Goal: Book appointment/travel/reservation

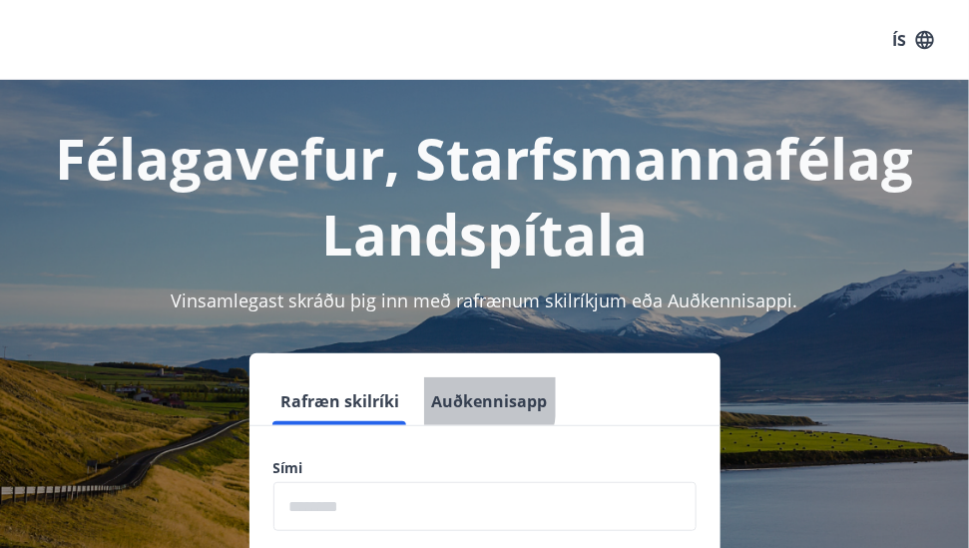
click at [431, 395] on button "Auðkennisapp" at bounding box center [490, 401] width 132 height 48
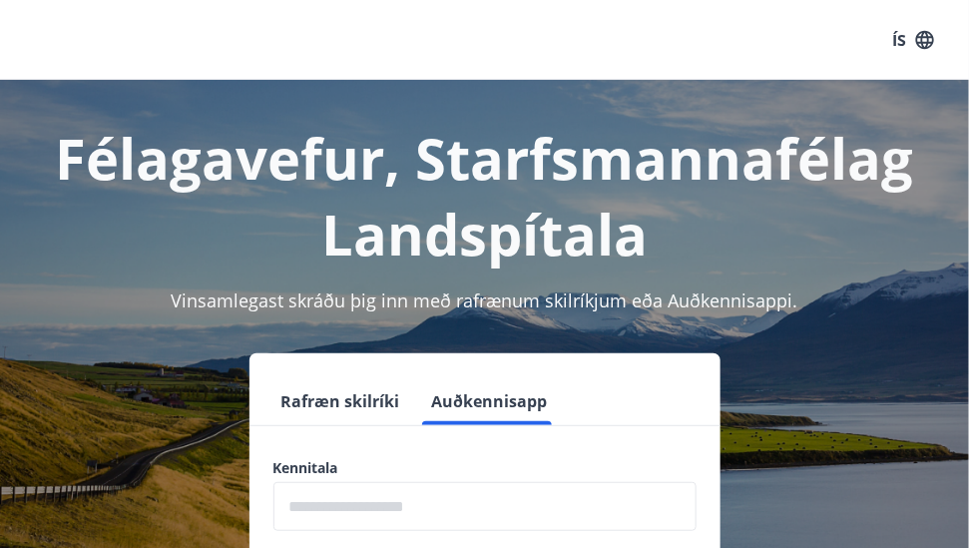
click at [504, 529] on div "Kennitala ​ Til þess að nota kennitölu til innskráningar þarf að setja upp sérs…" at bounding box center [485, 546] width 471 height 177
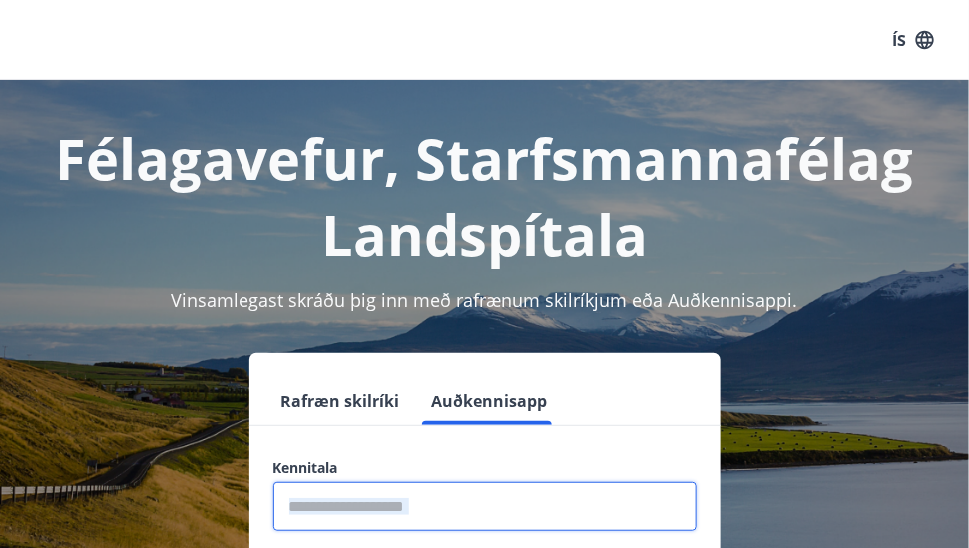
type input "**********"
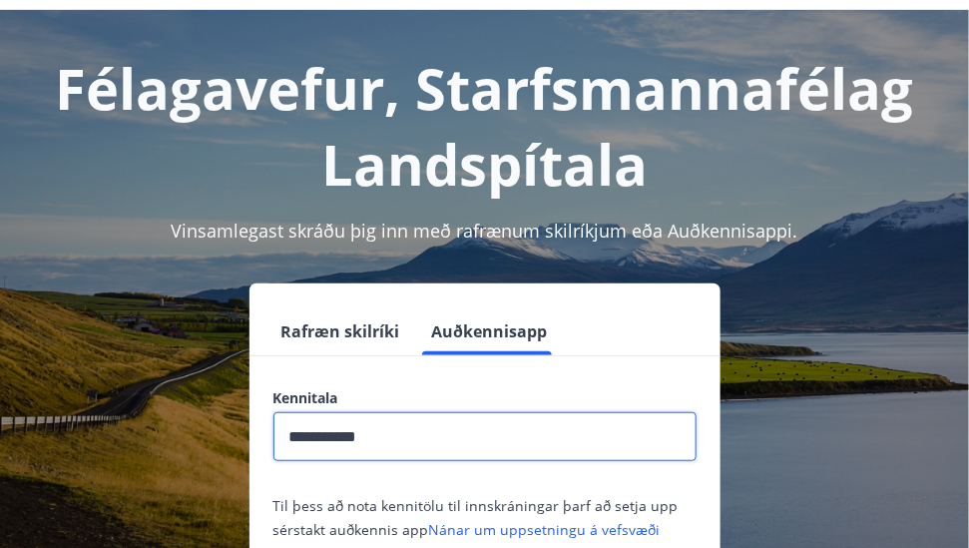
scroll to position [200, 0]
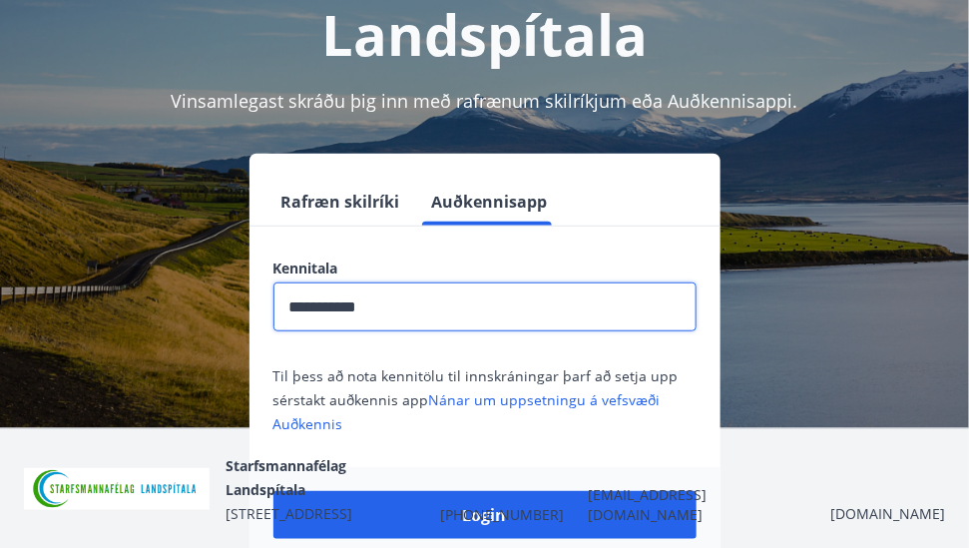
click at [556, 539] on div "Login" at bounding box center [485, 515] width 471 height 96
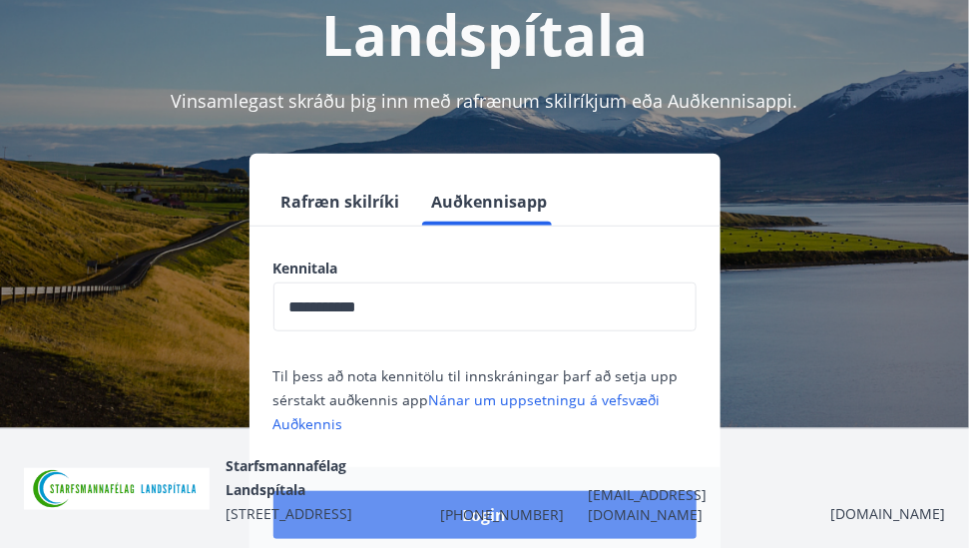
click at [548, 519] on button "Login" at bounding box center [484, 515] width 423 height 48
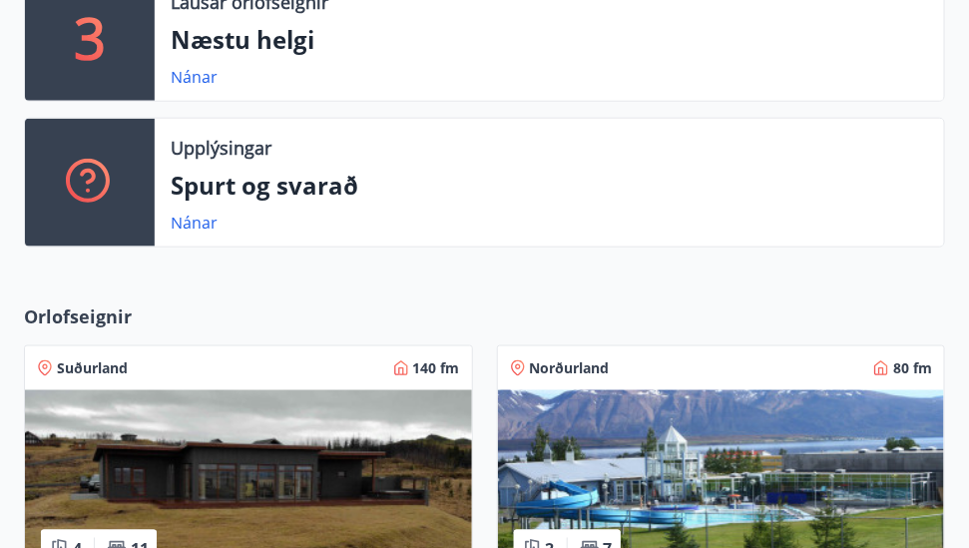
scroll to position [399, 0]
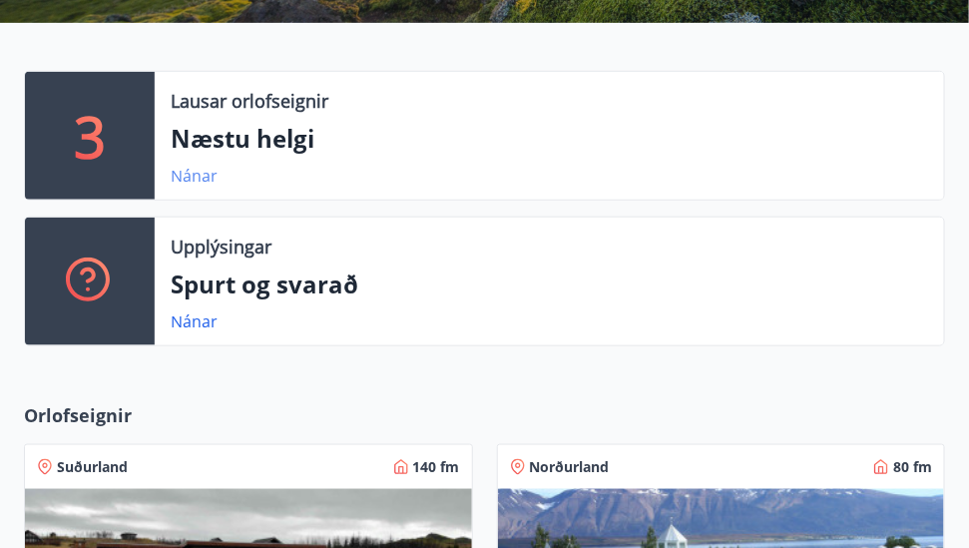
click at [196, 175] on link "Nánar" at bounding box center [194, 176] width 47 height 22
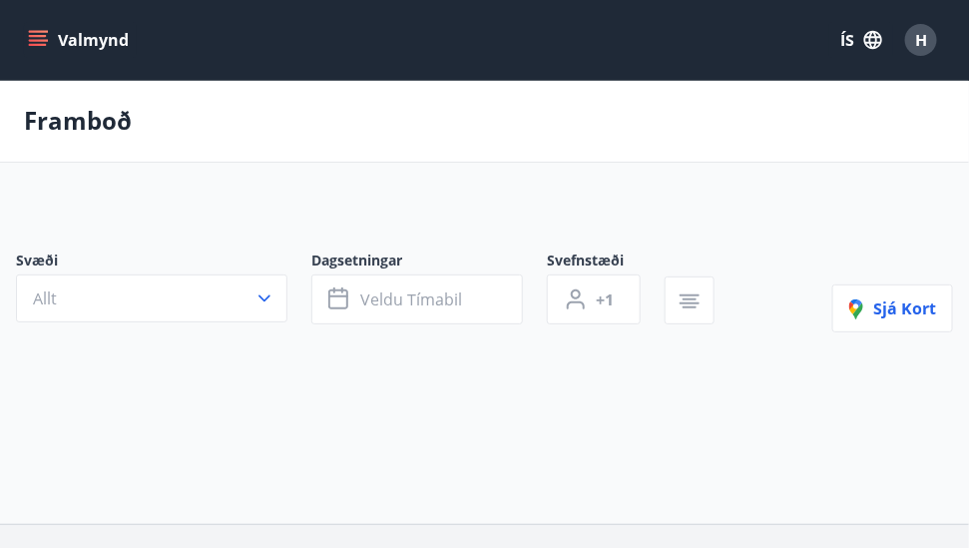
type input "*"
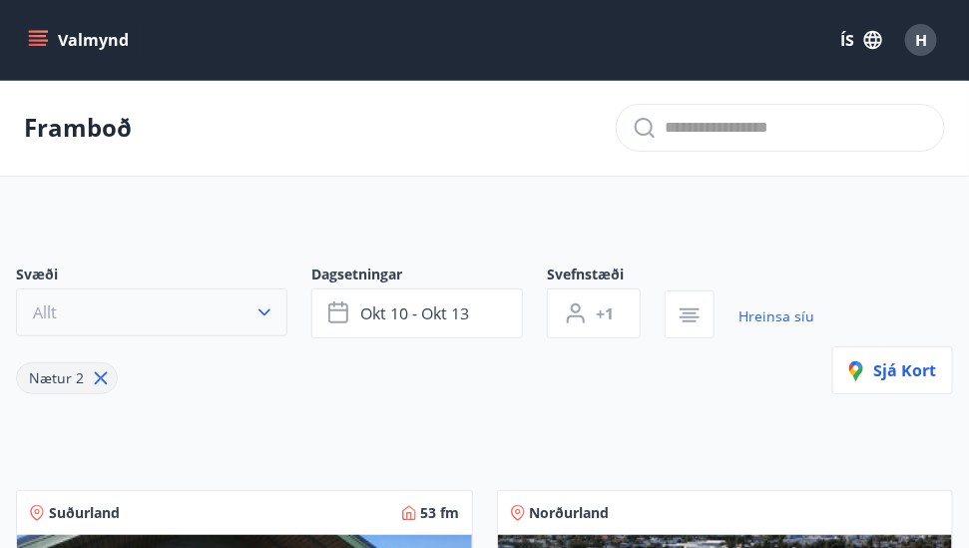
click at [251, 297] on button "Allt" at bounding box center [151, 312] width 271 height 48
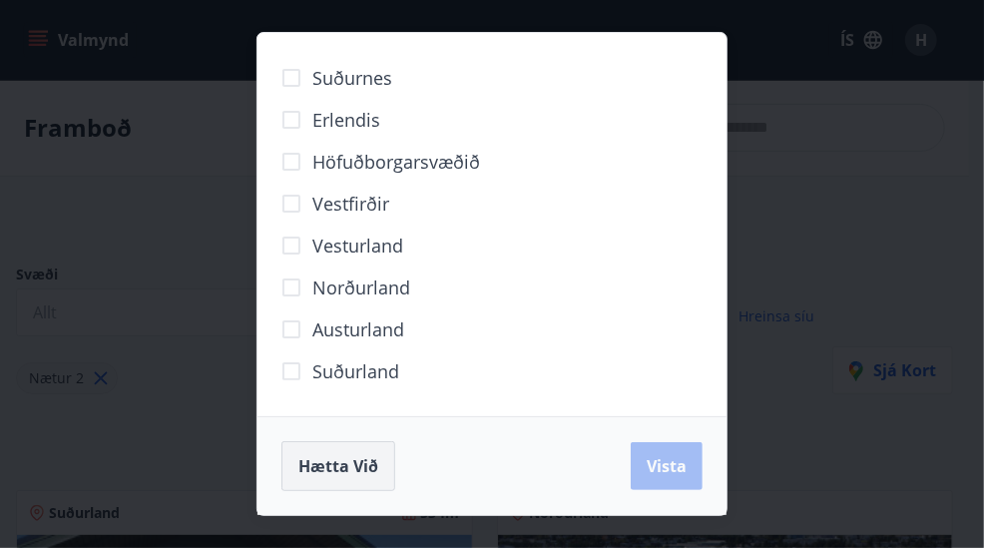
drag, startPoint x: 360, startPoint y: 493, endPoint x: 377, endPoint y: 484, distance: 19.2
click at [377, 483] on div "Hætta við Vista" at bounding box center [492, 465] width 469 height 99
click at [377, 480] on button "Hætta við" at bounding box center [338, 466] width 114 height 50
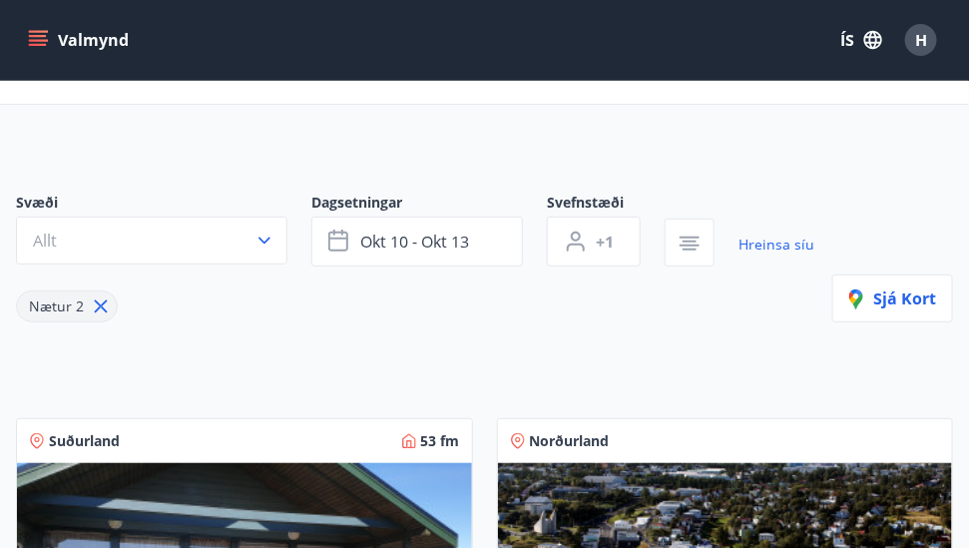
scroll to position [99, 0]
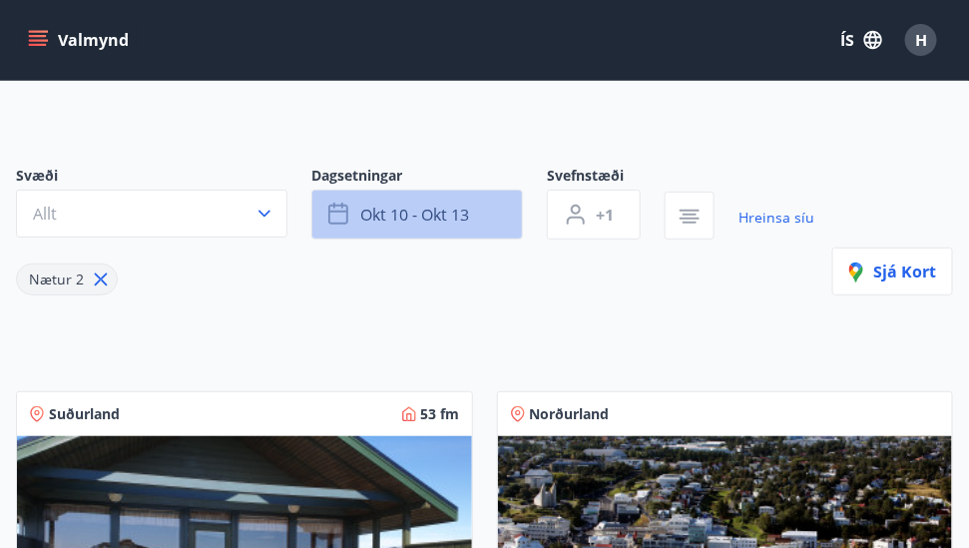
click at [495, 216] on button "okt 10 - okt 13" at bounding box center [417, 215] width 212 height 50
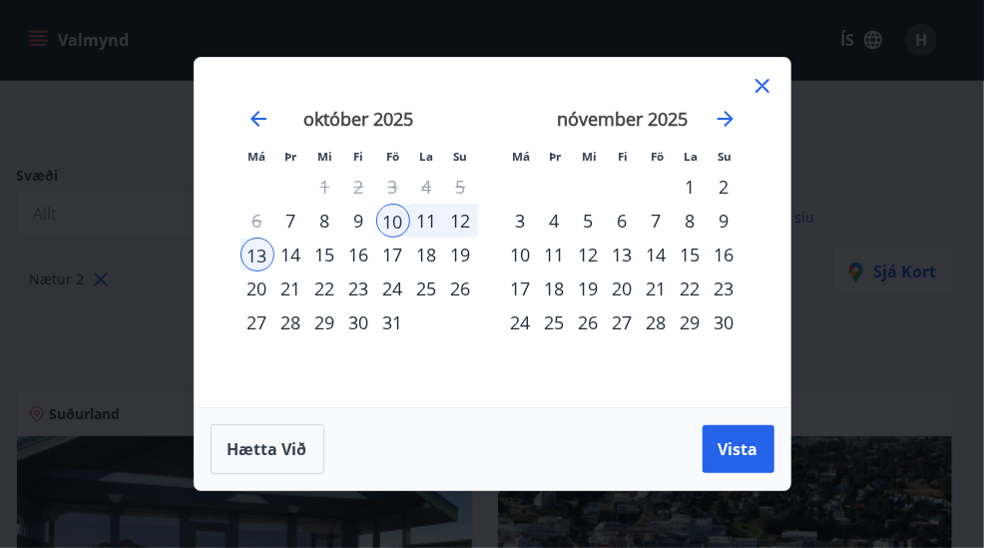
click at [393, 253] on div "17" at bounding box center [393, 255] width 34 height 34
click at [465, 261] on div "19" at bounding box center [461, 255] width 34 height 34
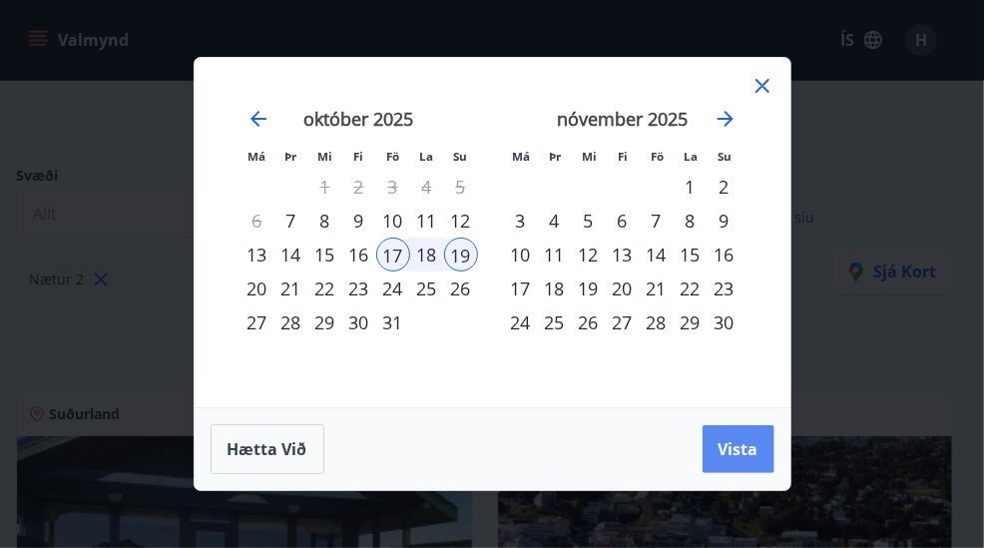
click at [752, 452] on span "Vista" at bounding box center [739, 449] width 40 height 22
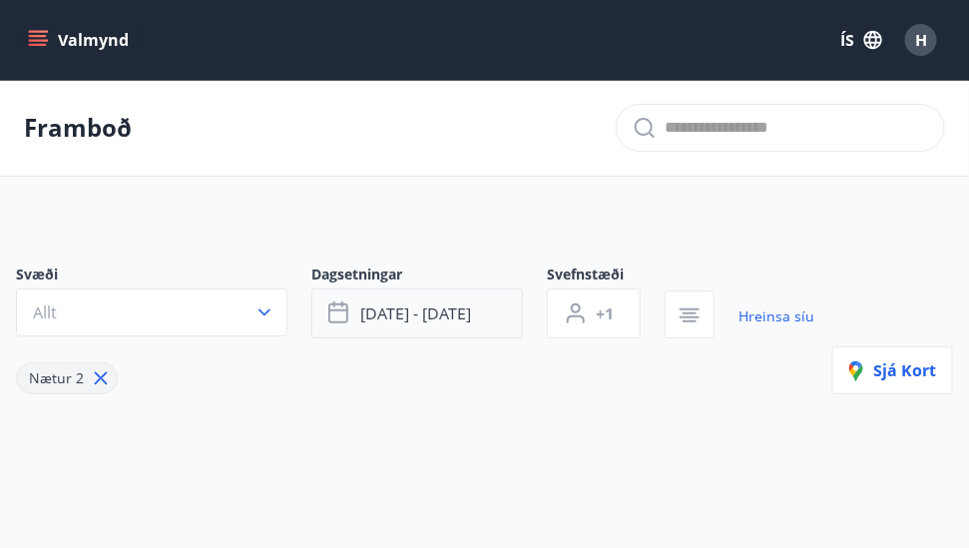
click at [483, 311] on button "[DATE] - [DATE]" at bounding box center [417, 313] width 212 height 50
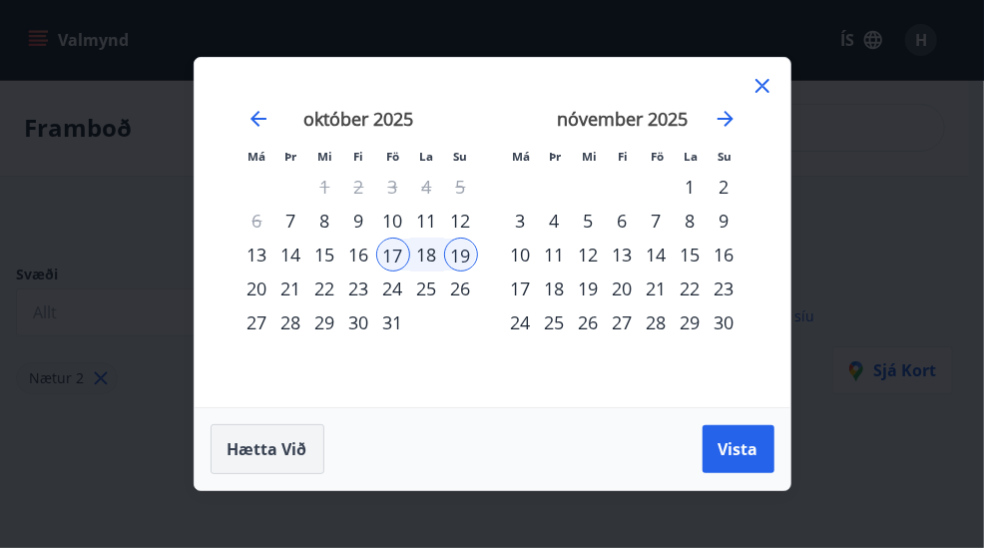
click at [219, 457] on button "Hætta við" at bounding box center [268, 449] width 114 height 50
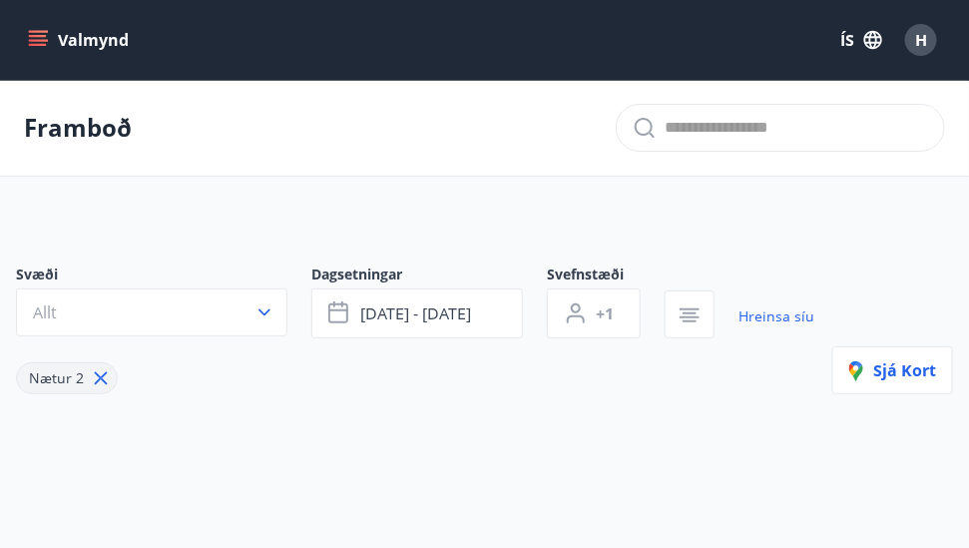
click at [84, 129] on p "Framboð" at bounding box center [78, 128] width 108 height 34
click at [91, 40] on button "Valmynd" at bounding box center [80, 40] width 113 height 36
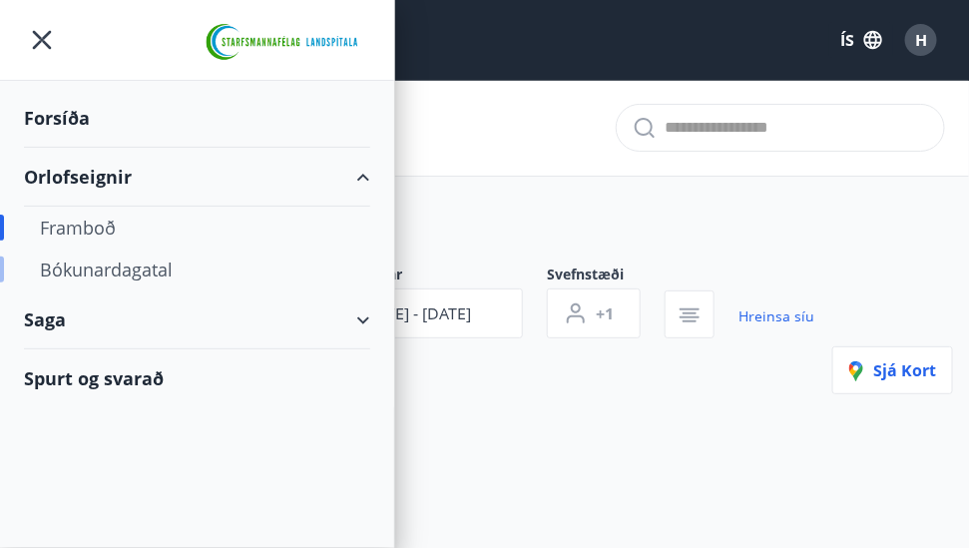
click at [153, 271] on div "Bókunardagatal" at bounding box center [197, 270] width 314 height 42
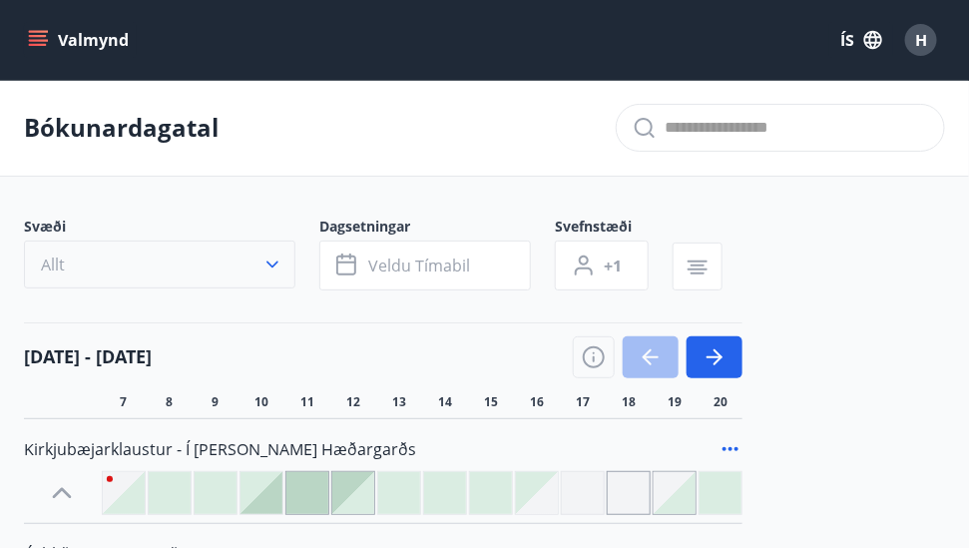
click at [212, 270] on button "Allt" at bounding box center [159, 265] width 271 height 48
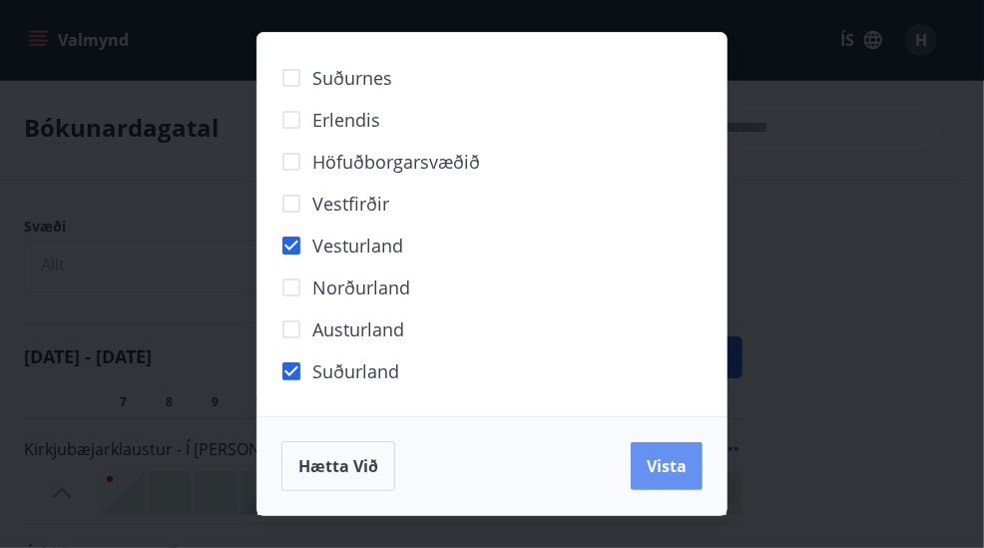
drag, startPoint x: 654, startPoint y: 469, endPoint x: 256, endPoint y: 401, distance: 404.0
click at [655, 473] on span "Vista" at bounding box center [667, 466] width 40 height 22
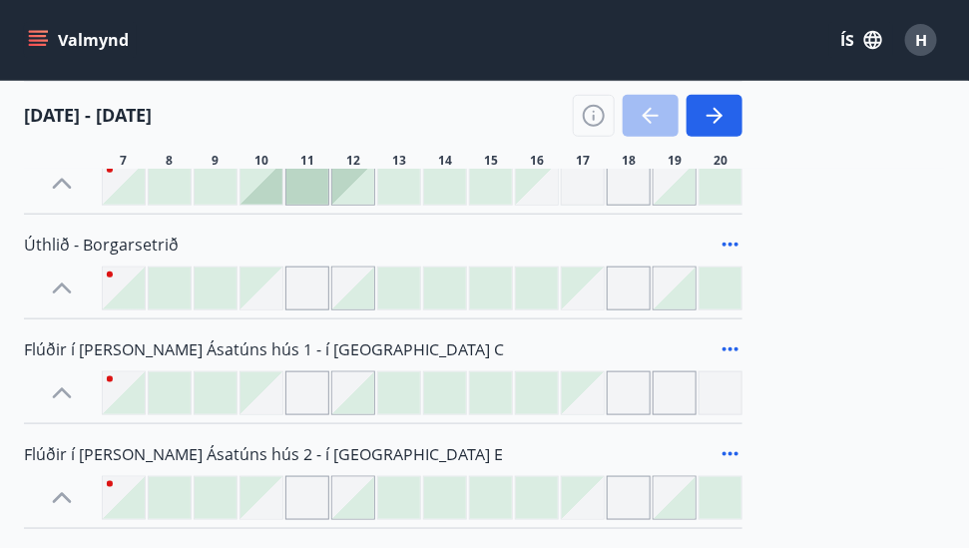
scroll to position [399, 0]
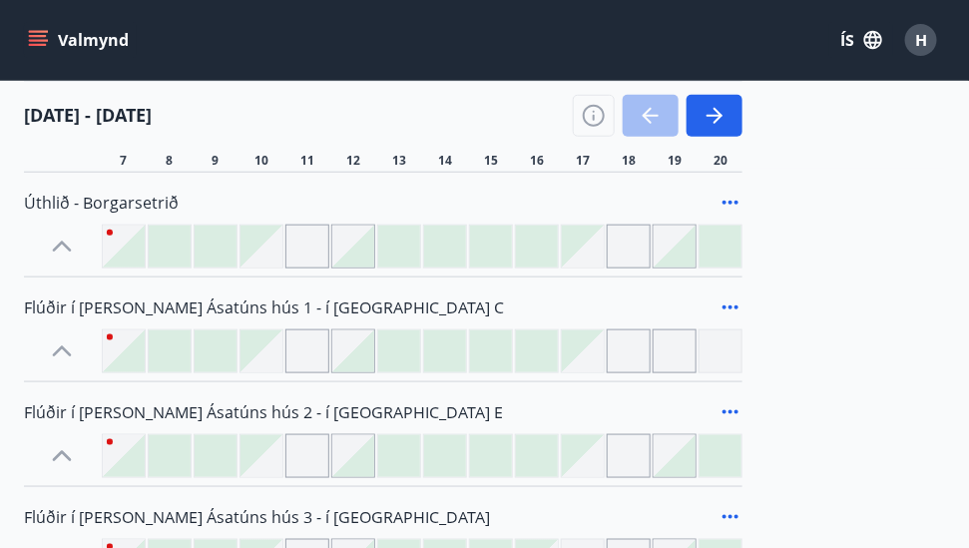
click at [596, 465] on div at bounding box center [583, 456] width 42 height 42
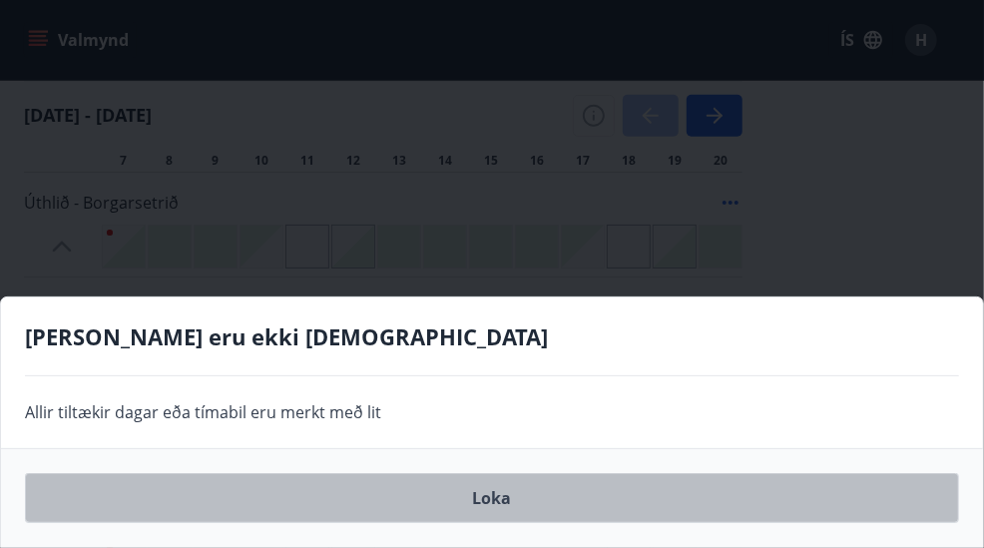
click at [508, 510] on button "Loka" at bounding box center [492, 498] width 934 height 50
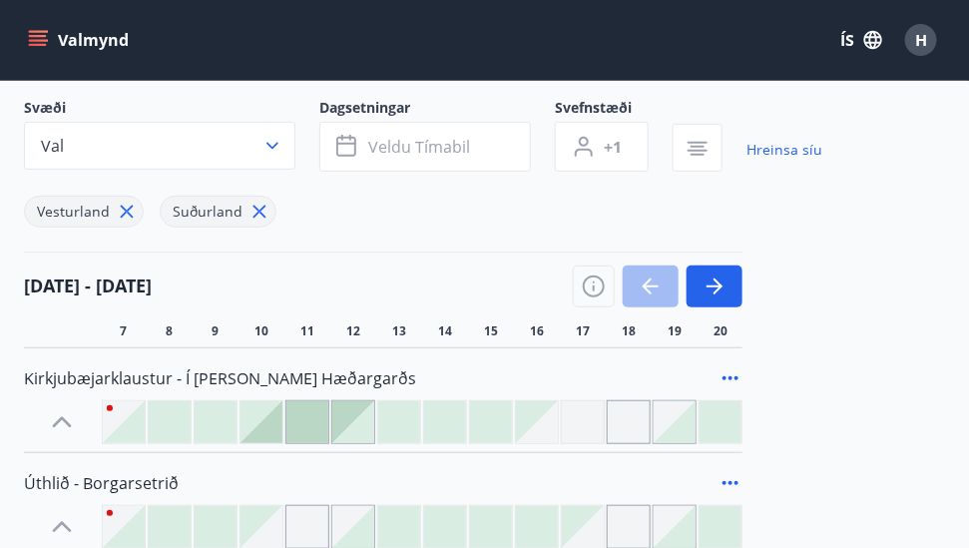
scroll to position [92, 0]
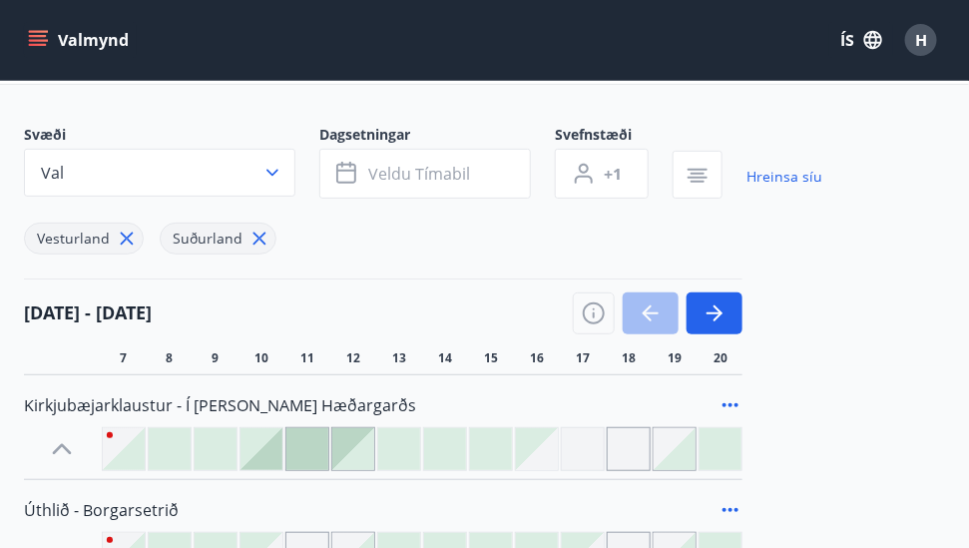
click at [249, 171] on button "Val" at bounding box center [159, 173] width 271 height 48
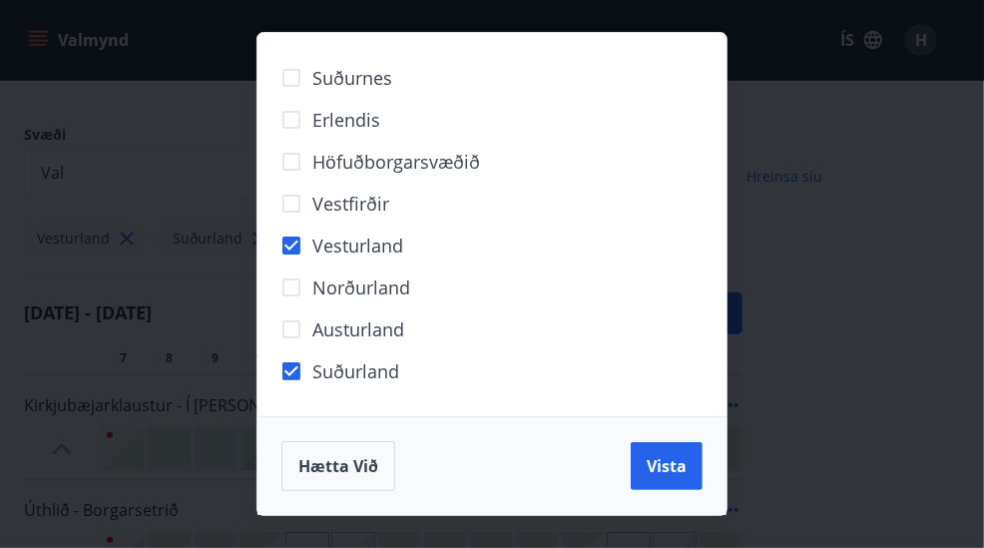
drag, startPoint x: 328, startPoint y: 73, endPoint x: 421, endPoint y: 127, distance: 107.3
click at [328, 74] on span "Suðurnes" at bounding box center [352, 78] width 80 height 26
click at [641, 465] on button "Vista" at bounding box center [667, 466] width 72 height 48
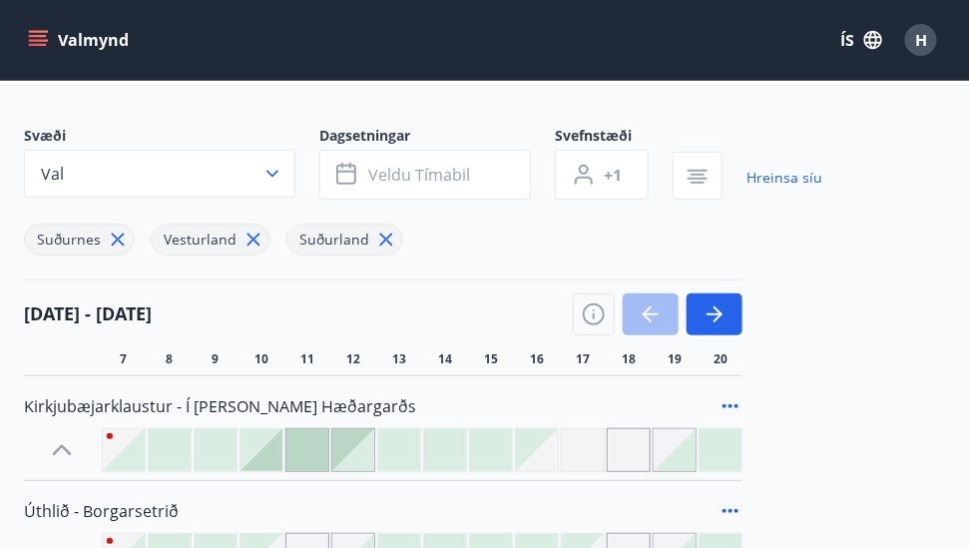
scroll to position [200, 0]
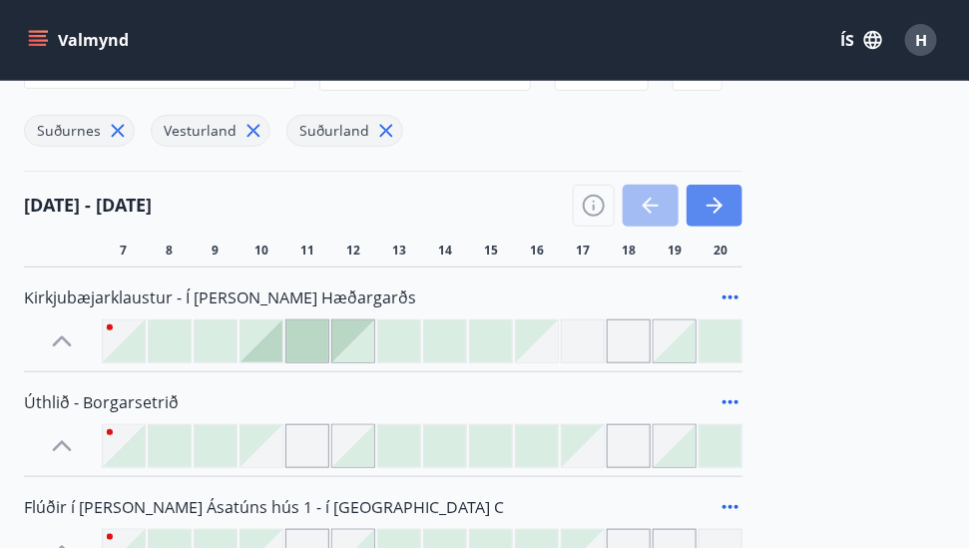
click at [728, 199] on button "button" at bounding box center [715, 206] width 56 height 42
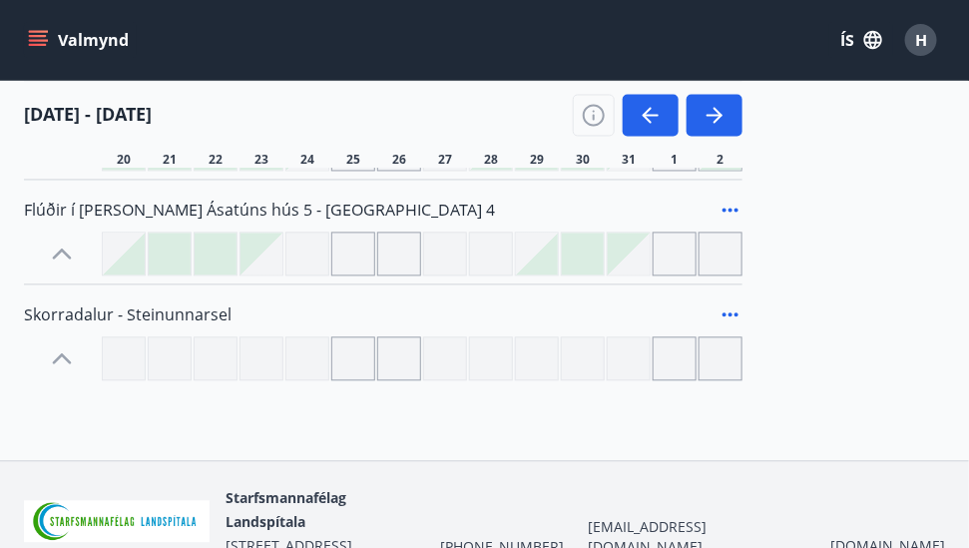
scroll to position [890, 0]
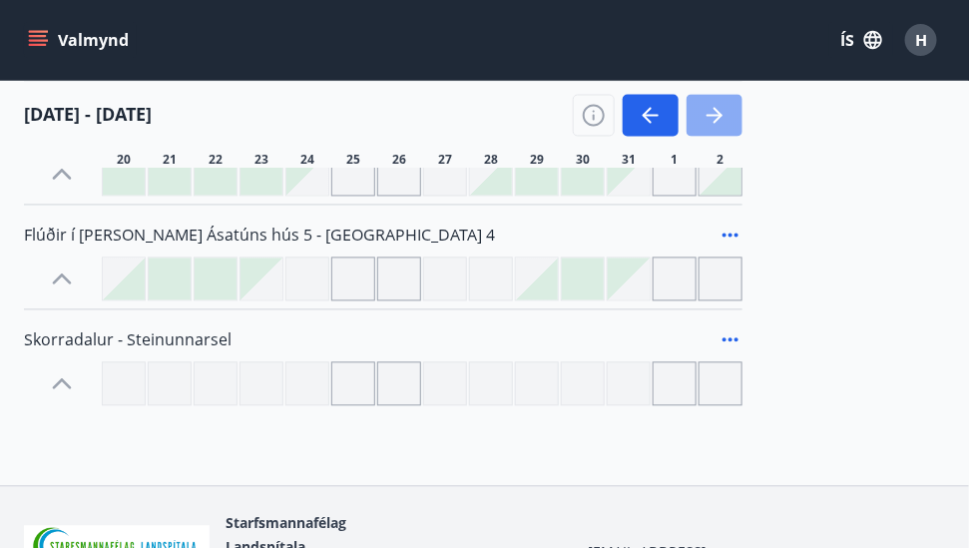
click at [716, 116] on icon "button" at bounding box center [715, 116] width 16 height 2
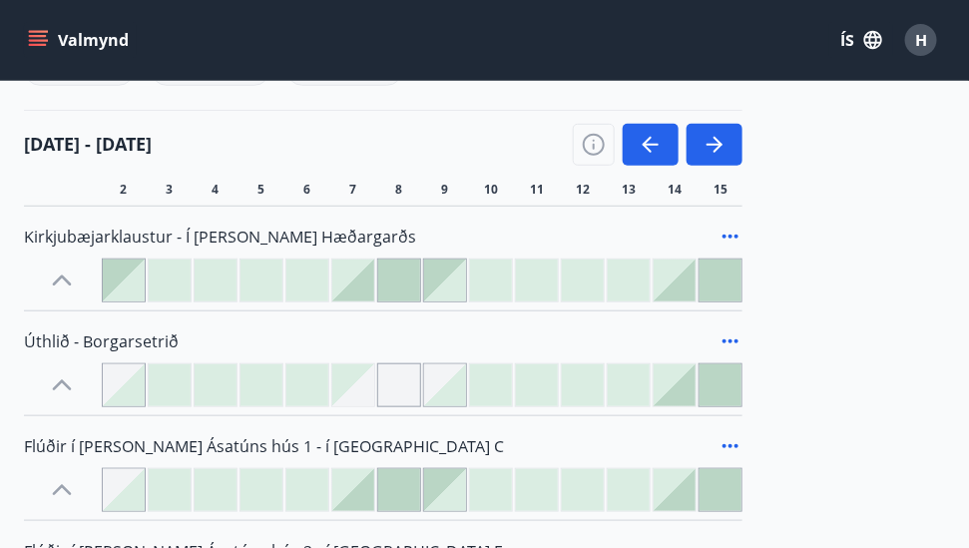
scroll to position [0, 0]
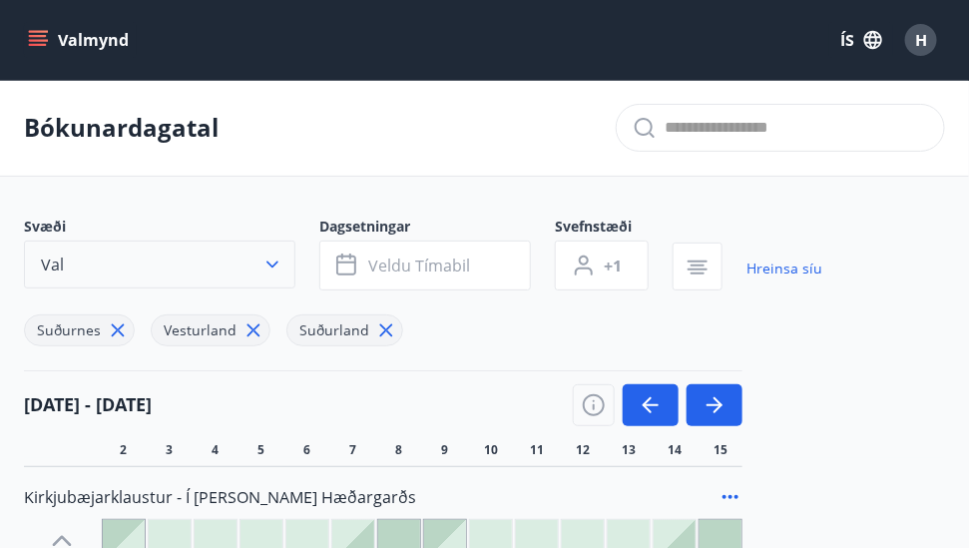
click at [135, 259] on button "Val" at bounding box center [159, 265] width 271 height 48
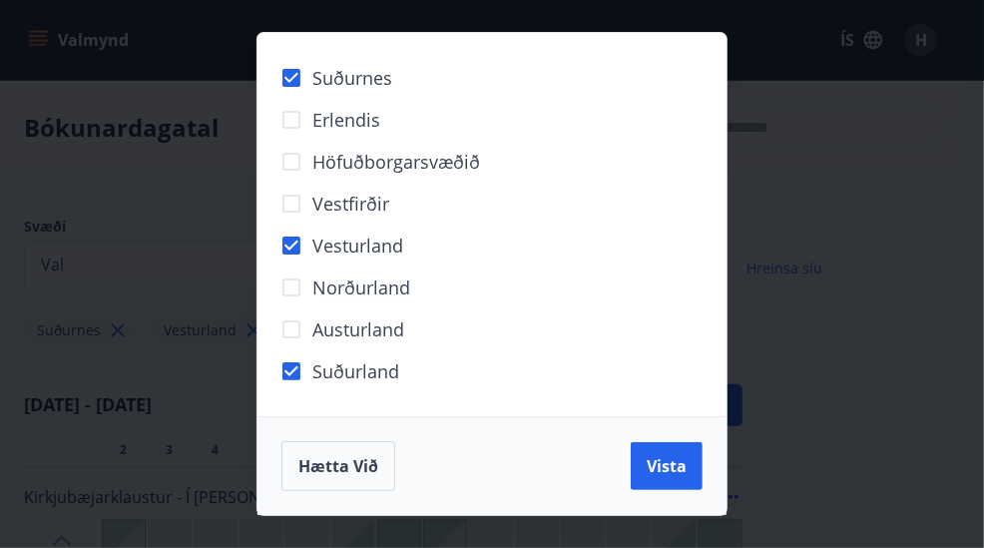
click at [135, 252] on div "Suðurnes Erlendis Höfuðborgarsvæðið [GEOGRAPHIC_DATA] [GEOGRAPHIC_DATA] [GEOGRA…" at bounding box center [492, 274] width 984 height 548
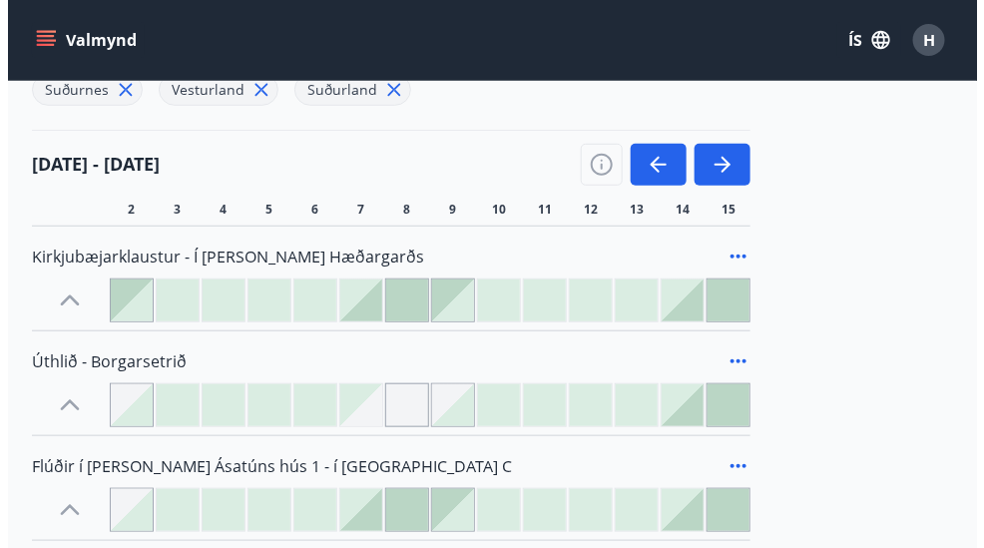
scroll to position [200, 0]
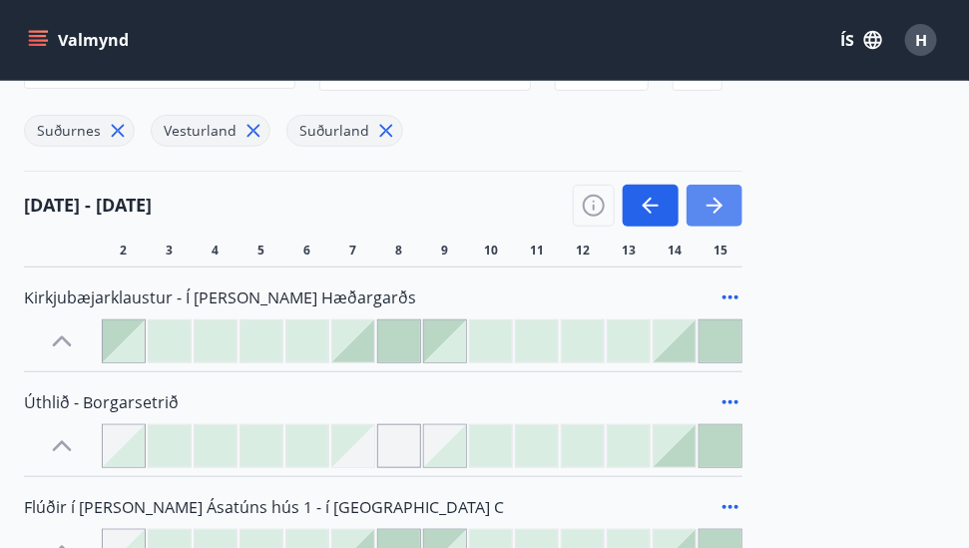
click at [706, 198] on icon "button" at bounding box center [715, 206] width 24 height 24
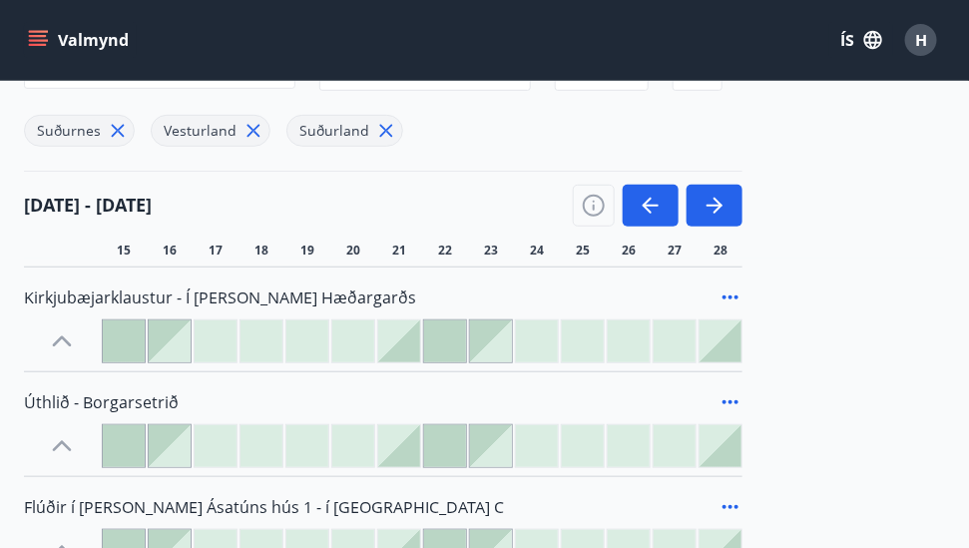
click at [390, 347] on div at bounding box center [399, 341] width 42 height 42
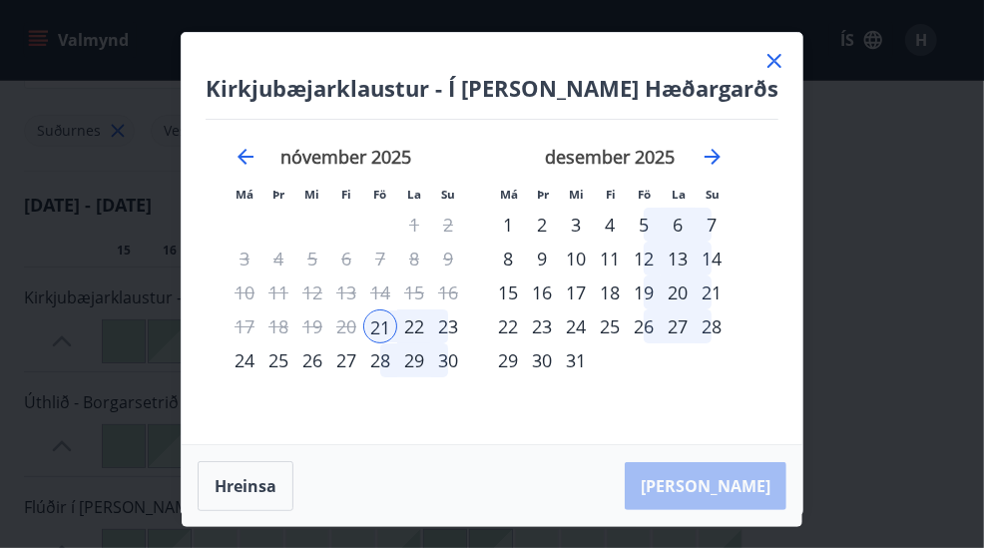
click at [465, 324] on div "23" at bounding box center [448, 326] width 34 height 34
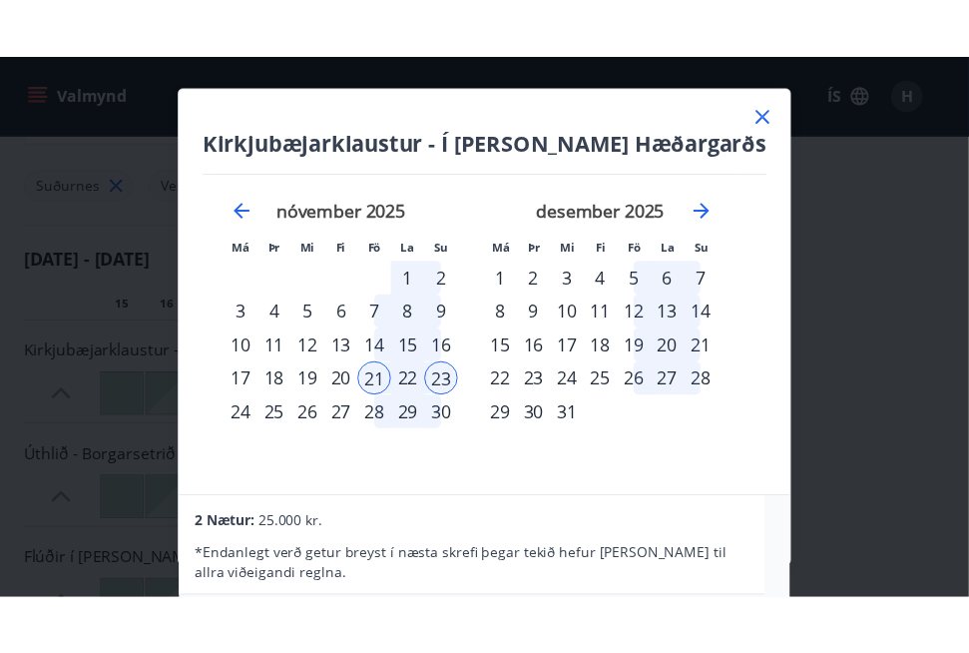
scroll to position [0, 0]
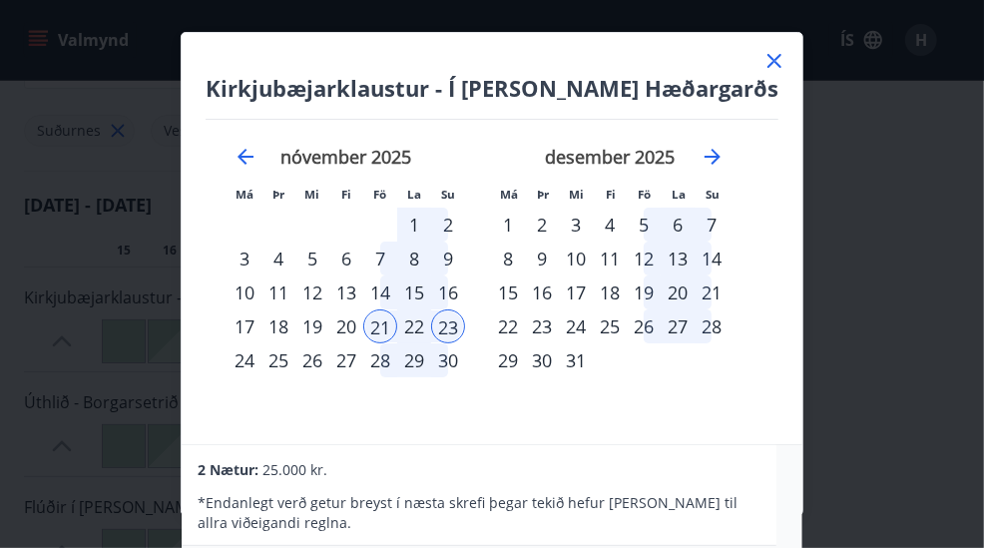
click at [260, 359] on div "24" at bounding box center [245, 360] width 34 height 34
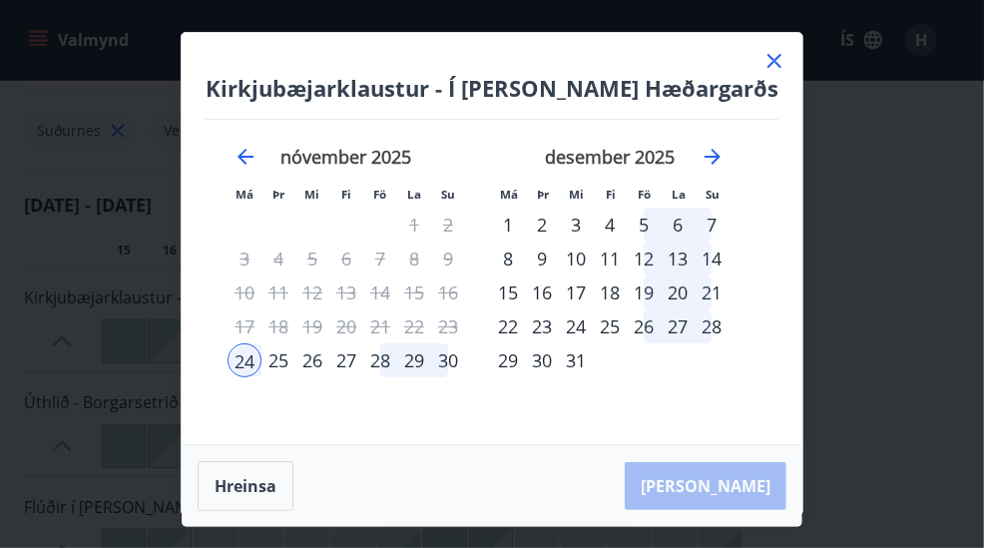
click at [392, 324] on div "21" at bounding box center [380, 326] width 34 height 34
click at [218, 485] on button "Hreinsa" at bounding box center [246, 486] width 96 height 50
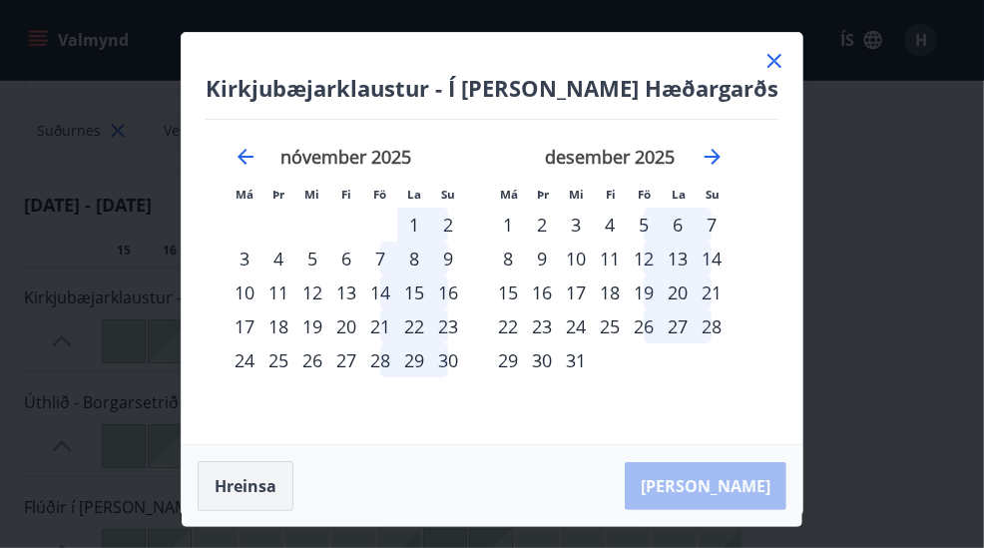
click at [236, 477] on button "Hreinsa" at bounding box center [246, 486] width 96 height 50
click at [383, 323] on div "21" at bounding box center [380, 326] width 34 height 34
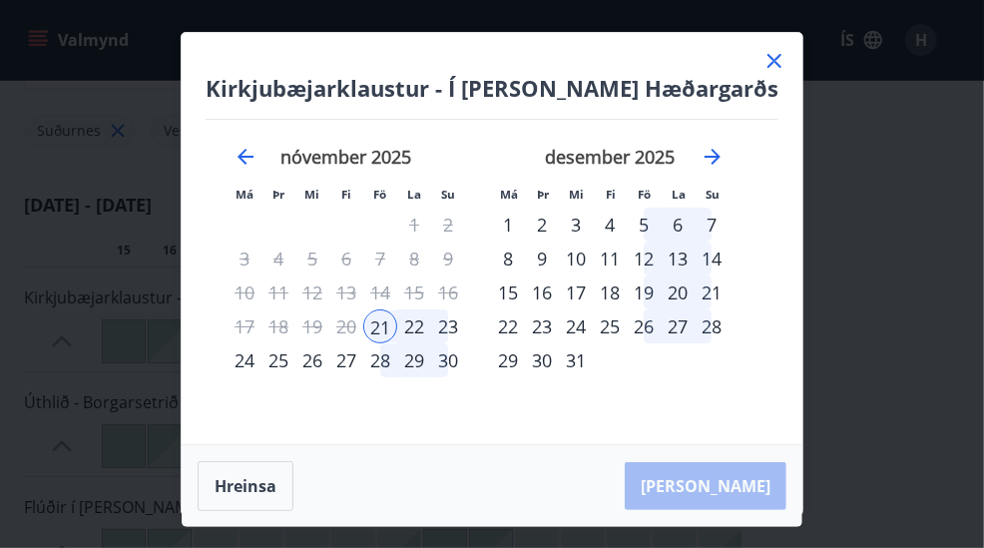
drag, startPoint x: 255, startPoint y: 360, endPoint x: 266, endPoint y: 357, distance: 12.3
click at [255, 359] on div "24" at bounding box center [245, 360] width 34 height 34
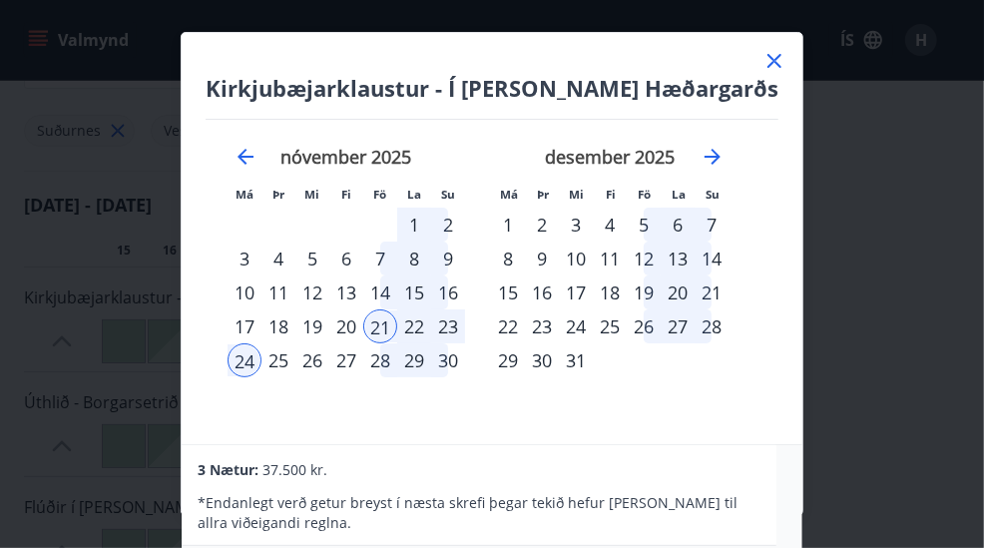
click at [448, 320] on div "23" at bounding box center [448, 326] width 34 height 34
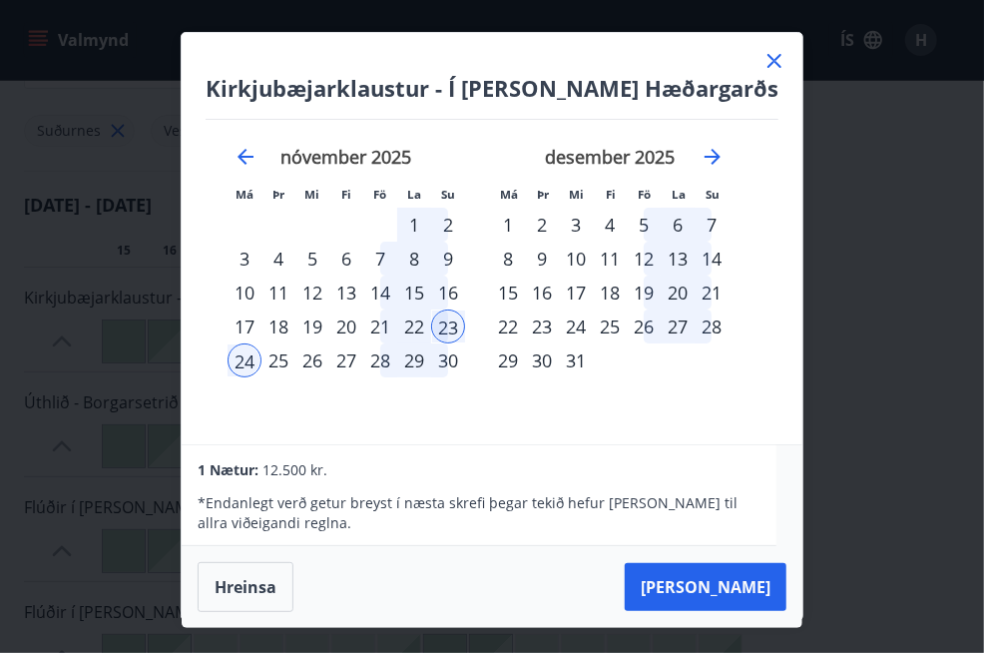
drag, startPoint x: 745, startPoint y: 60, endPoint x: 761, endPoint y: 74, distance: 21.2
click at [746, 63] on div "[GEOGRAPHIC_DATA] - Í [PERSON_NAME] Hæðargarðs Má Þr Mi Fi Fö La Su Má Þr Mi Fi…" at bounding box center [492, 238] width 621 height 411
click at [767, 74] on div at bounding box center [775, 64] width 24 height 30
click at [763, 58] on icon at bounding box center [775, 61] width 24 height 24
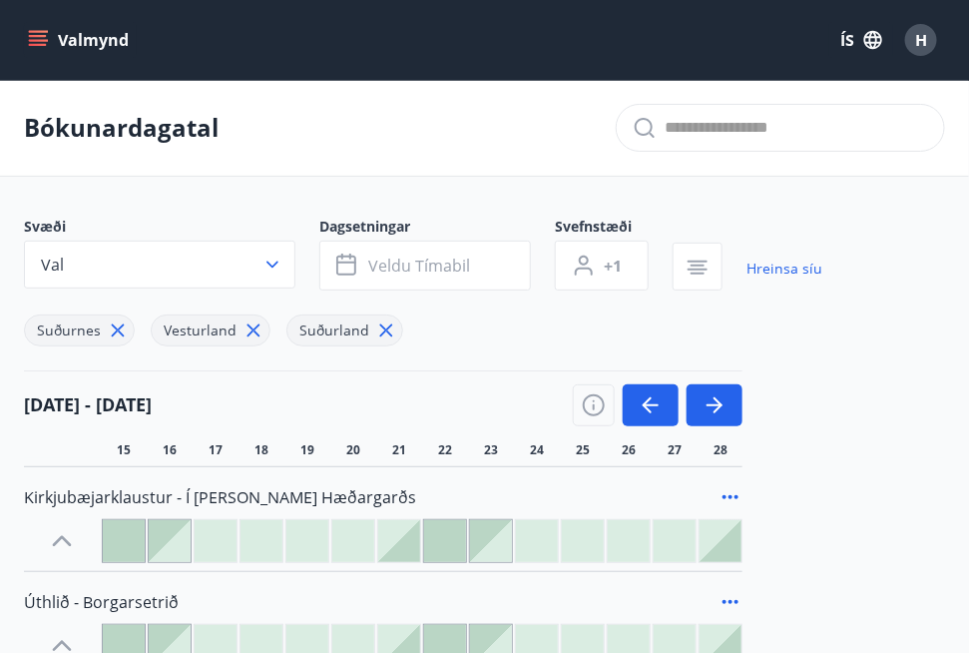
click at [39, 37] on icon "menu" at bounding box center [38, 40] width 20 height 20
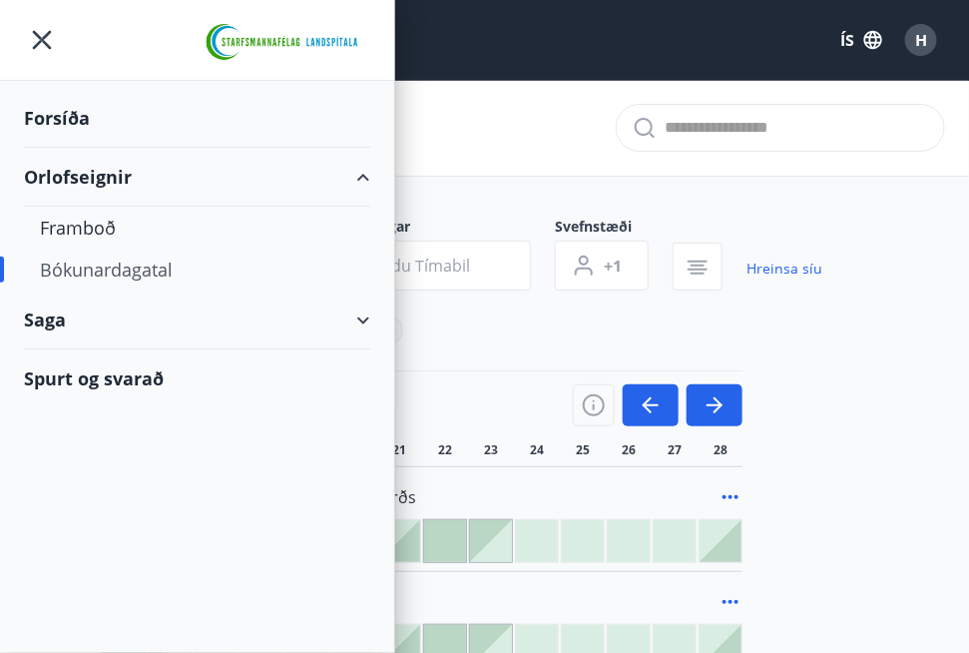
click at [350, 164] on div "Orlofseignir" at bounding box center [197, 177] width 346 height 59
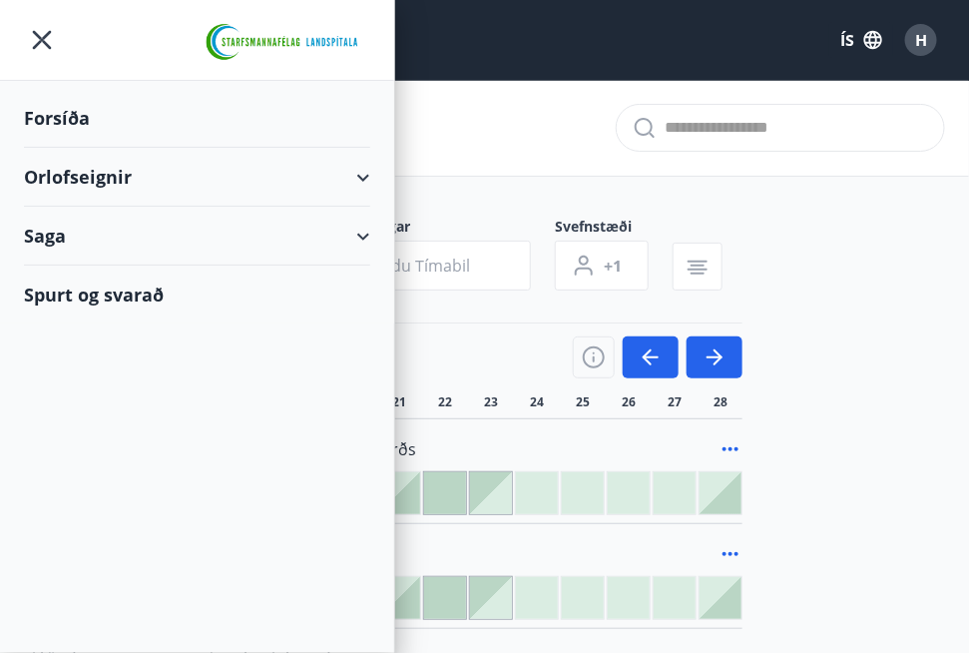
click at [150, 297] on div "Spurt og svarað" at bounding box center [197, 294] width 346 height 58
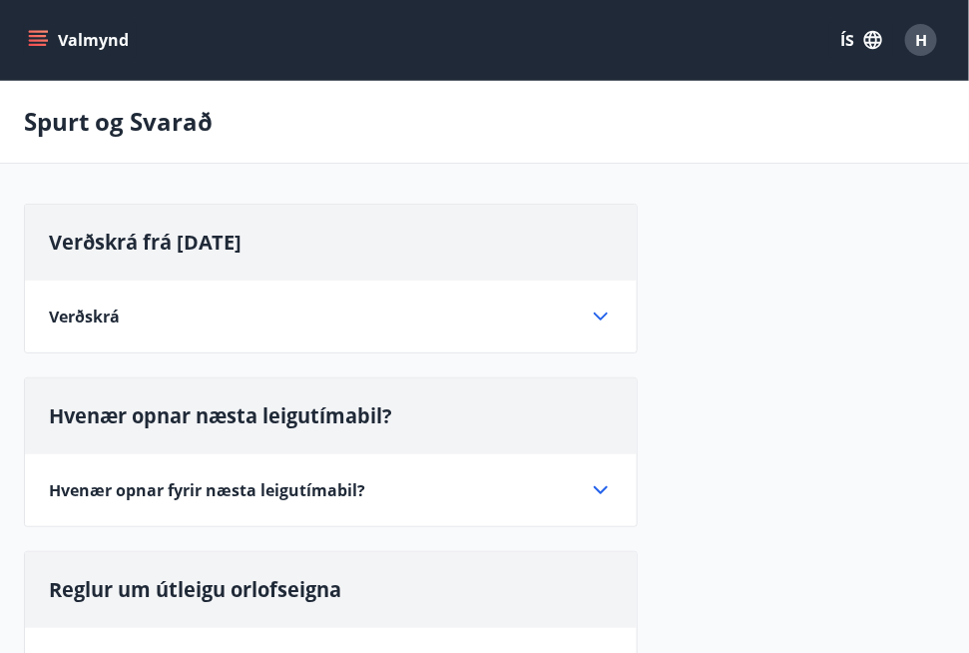
click at [389, 345] on div "Verðskrá frá [DATE] Verðskrá [DEMOGRAPHIC_DATA], [GEOGRAPHIC_DATA], Flúðir hús …" at bounding box center [331, 279] width 614 height 150
click at [409, 308] on div "Verðskrá" at bounding box center [319, 316] width 540 height 22
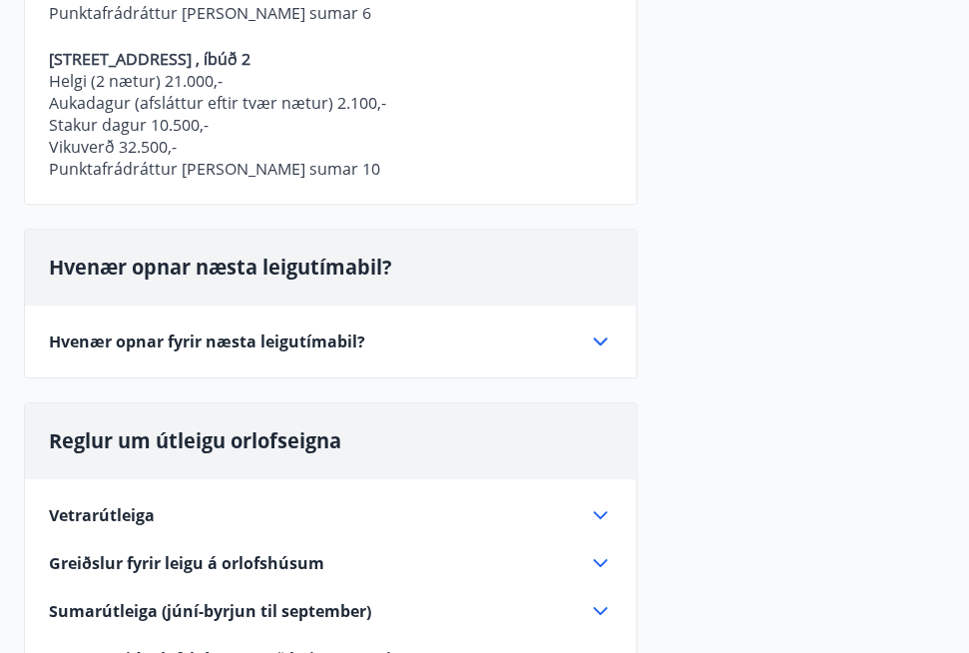
scroll to position [1198, 0]
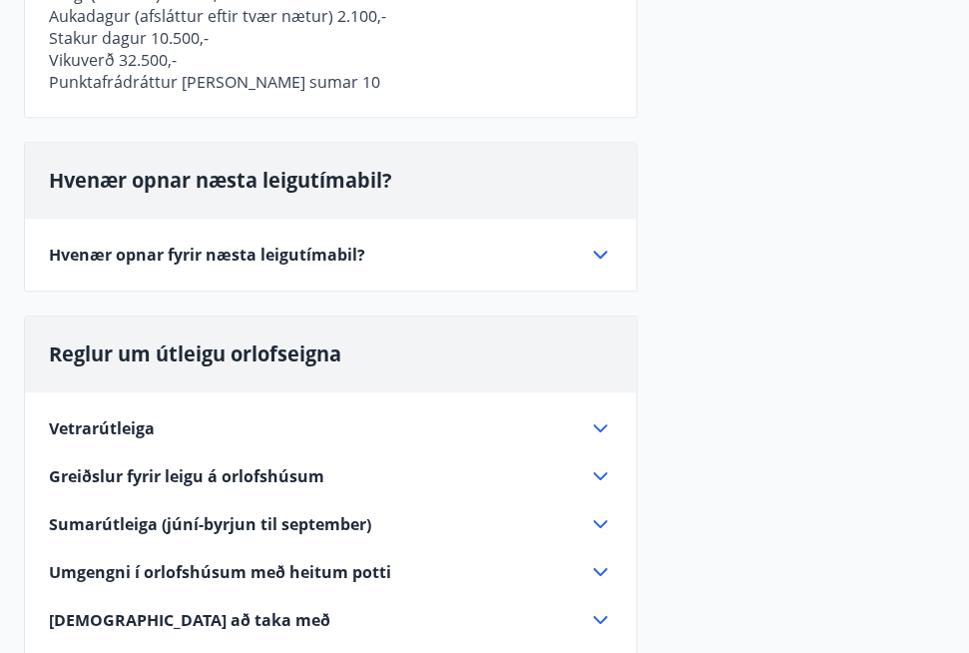
click at [549, 416] on div "Vetrarútleiga" at bounding box center [331, 428] width 564 height 24
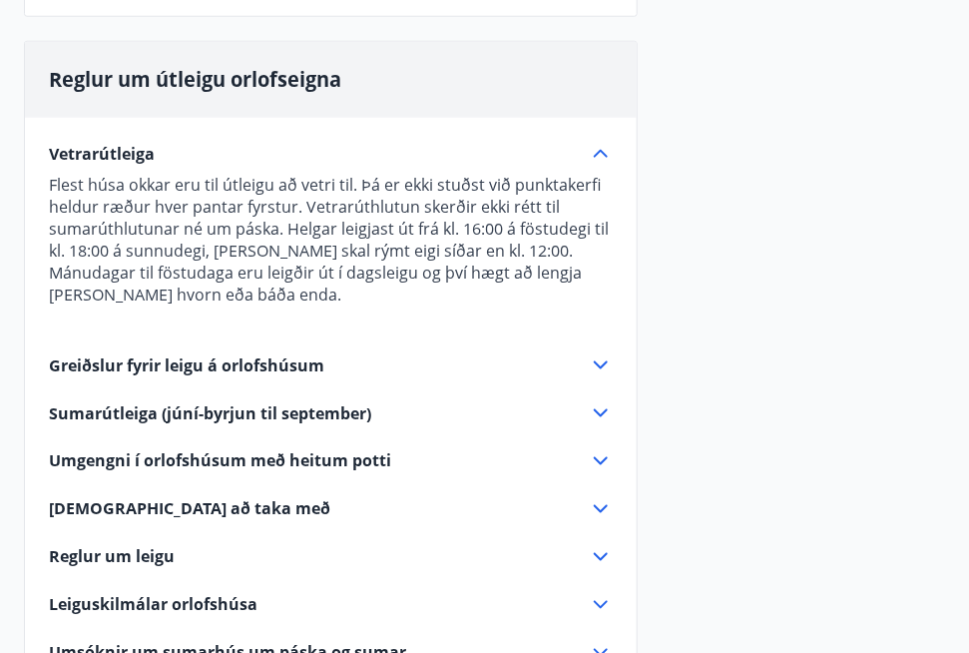
scroll to position [0, 0]
